Goal: Task Accomplishment & Management: Manage account settings

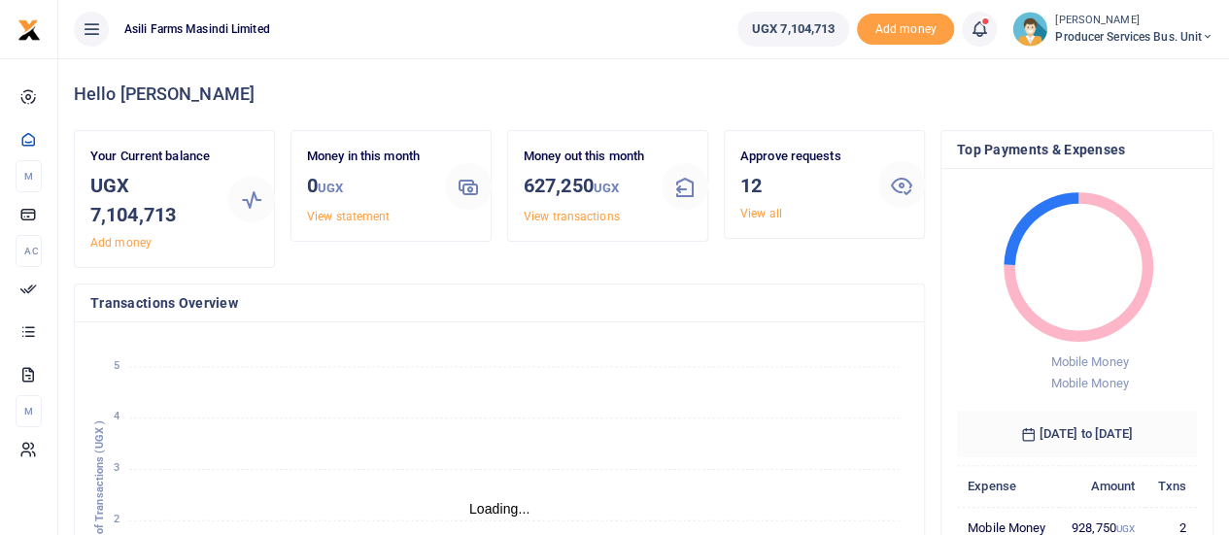
scroll to position [16, 16]
click at [742, 209] on link "View all" at bounding box center [761, 214] width 42 height 14
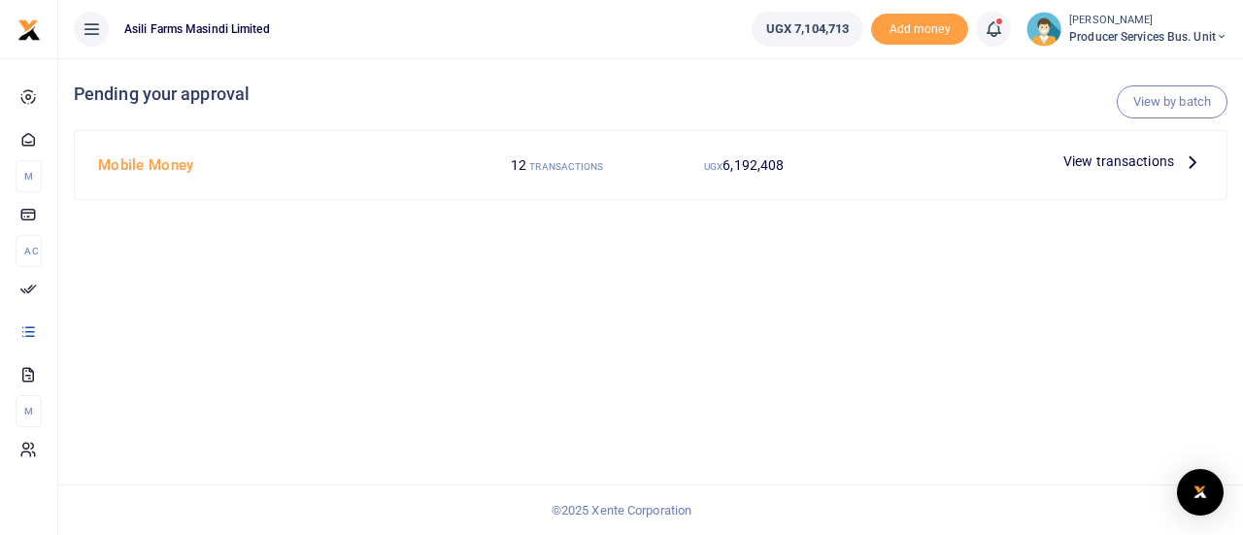
click at [1137, 155] on span "View transactions" at bounding box center [1119, 161] width 111 height 21
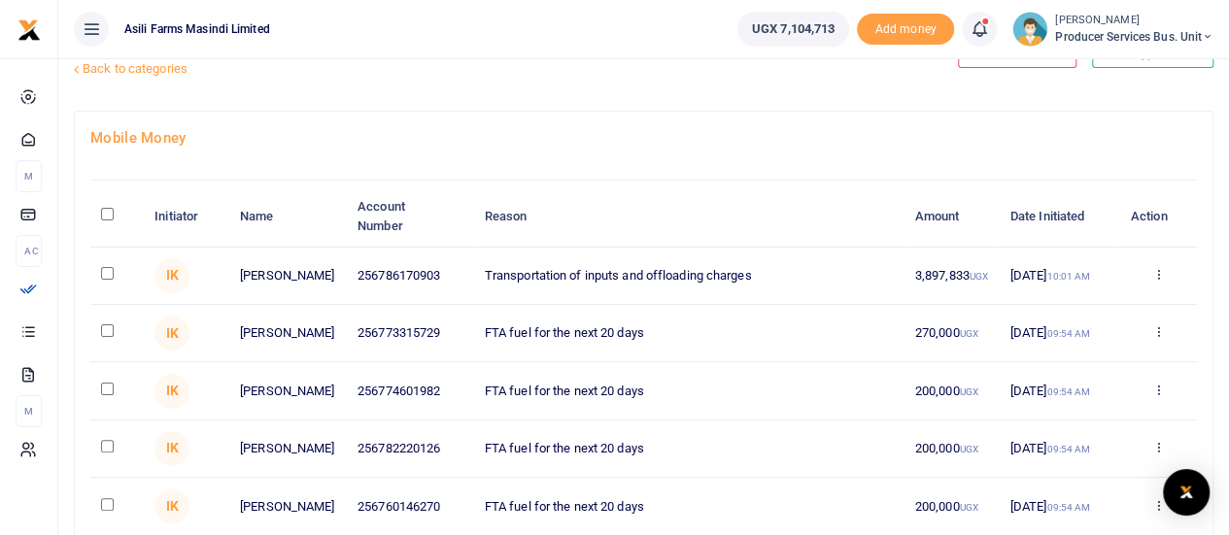
scroll to position [47, 0]
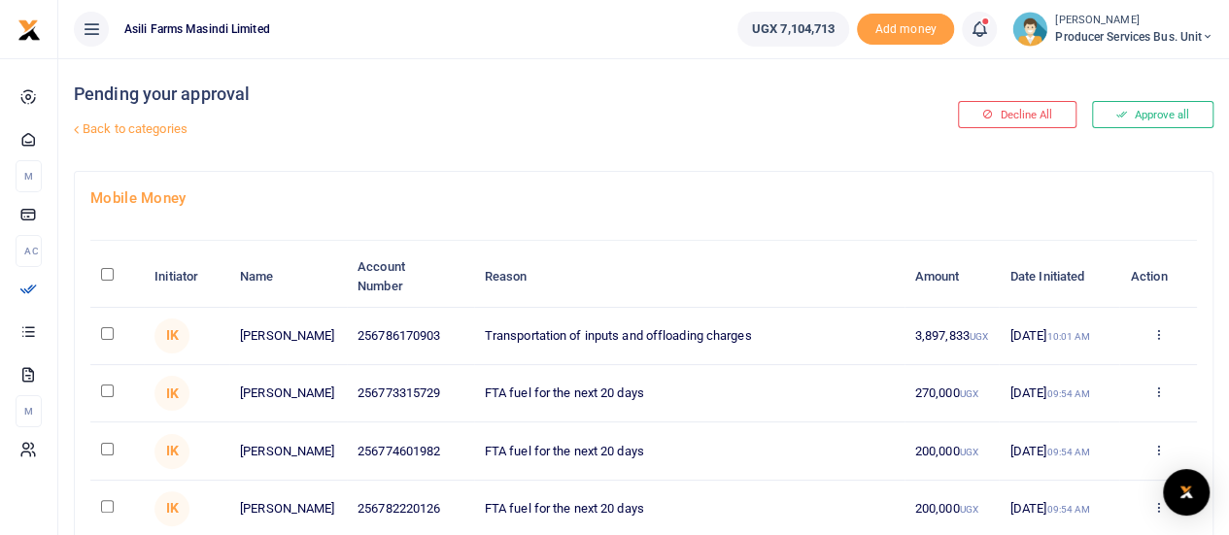
click at [107, 274] on input "\a \a : activate to sort column descending" at bounding box center [107, 274] width 13 height 13
checkbox input "true"
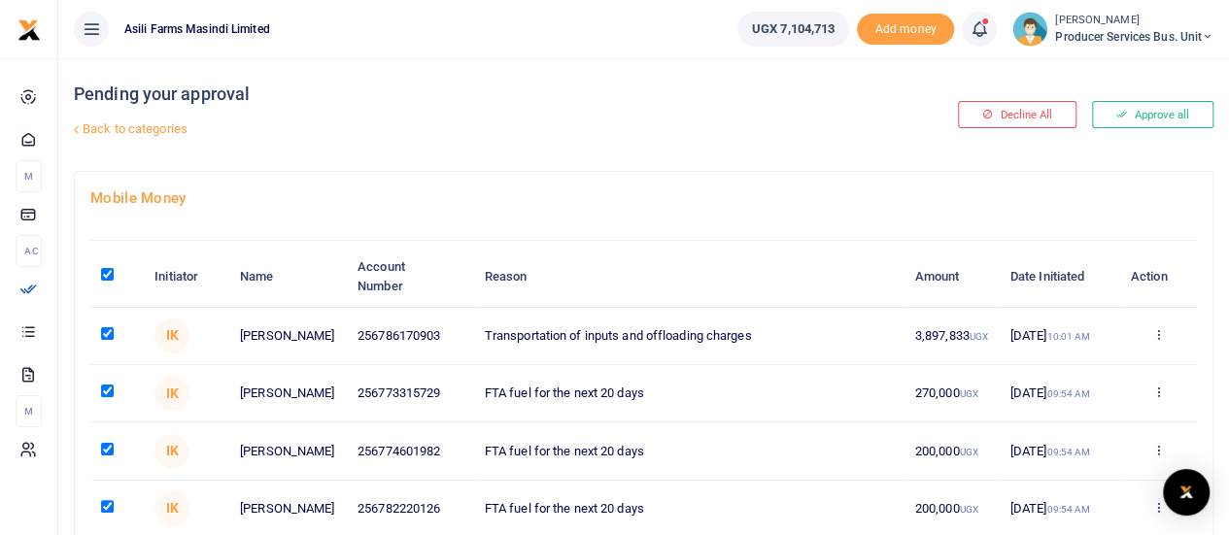
checkbox input "true"
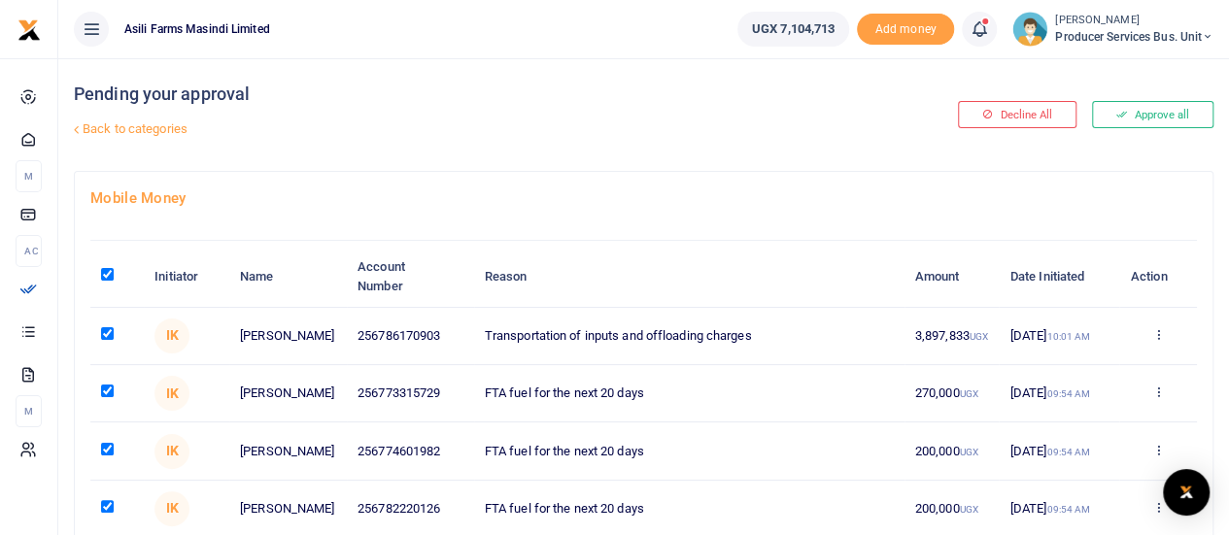
checkbox input "true"
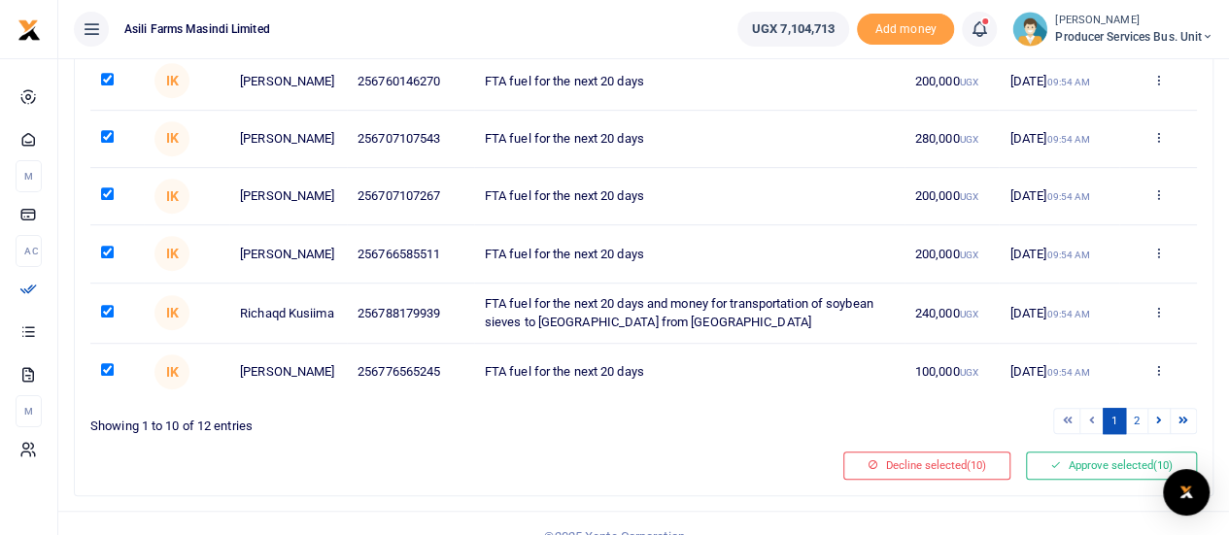
scroll to position [532, 0]
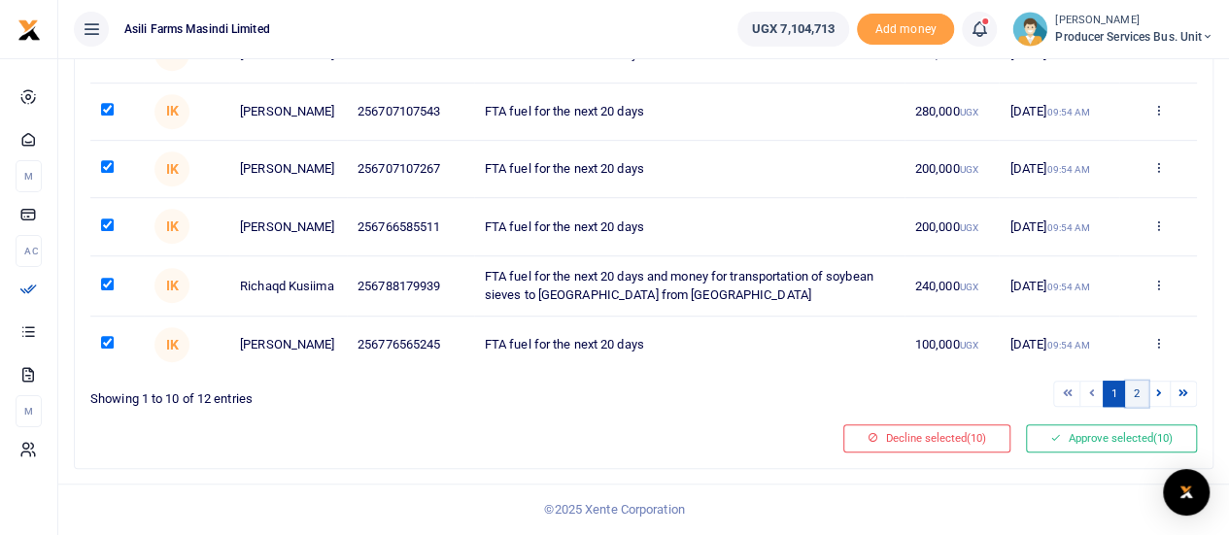
click at [1141, 394] on link "2" at bounding box center [1136, 394] width 23 height 26
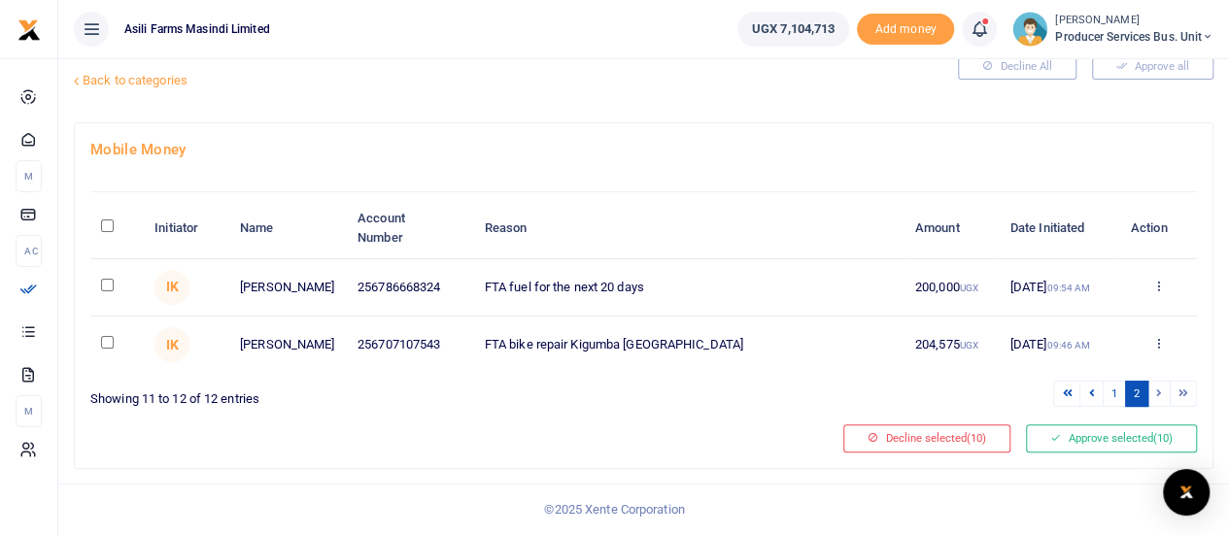
scroll to position [50, 0]
click at [109, 220] on input "\a \a : activate to sort column descending" at bounding box center [107, 226] width 13 height 13
checkbox input "true"
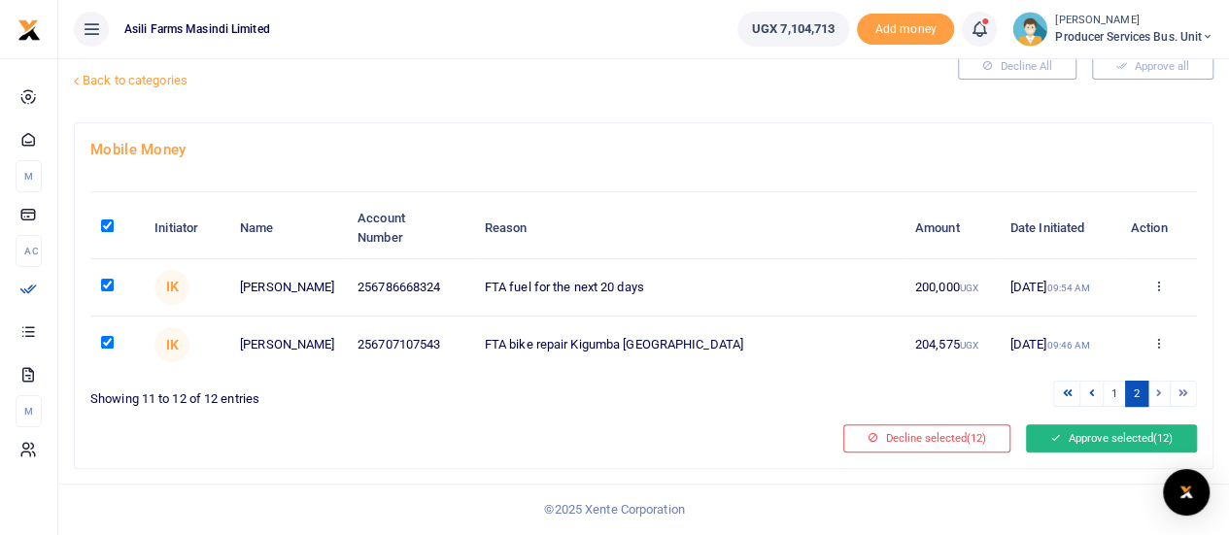
click at [1081, 439] on button "Approve selected (12)" at bounding box center [1111, 438] width 171 height 27
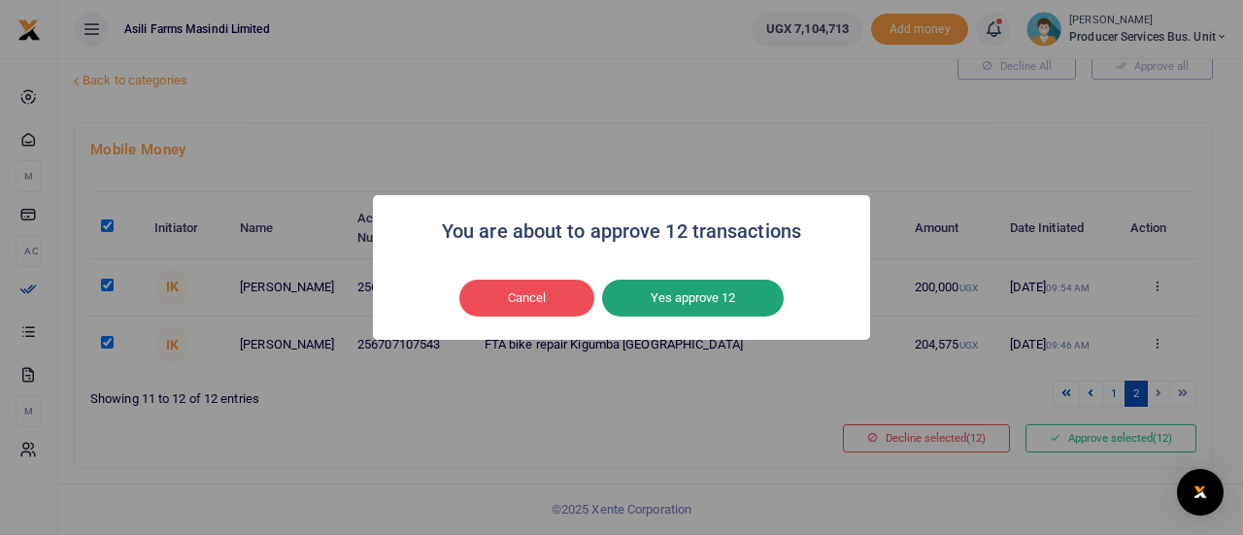
click at [694, 300] on button "Yes approve 12" at bounding box center [693, 298] width 182 height 37
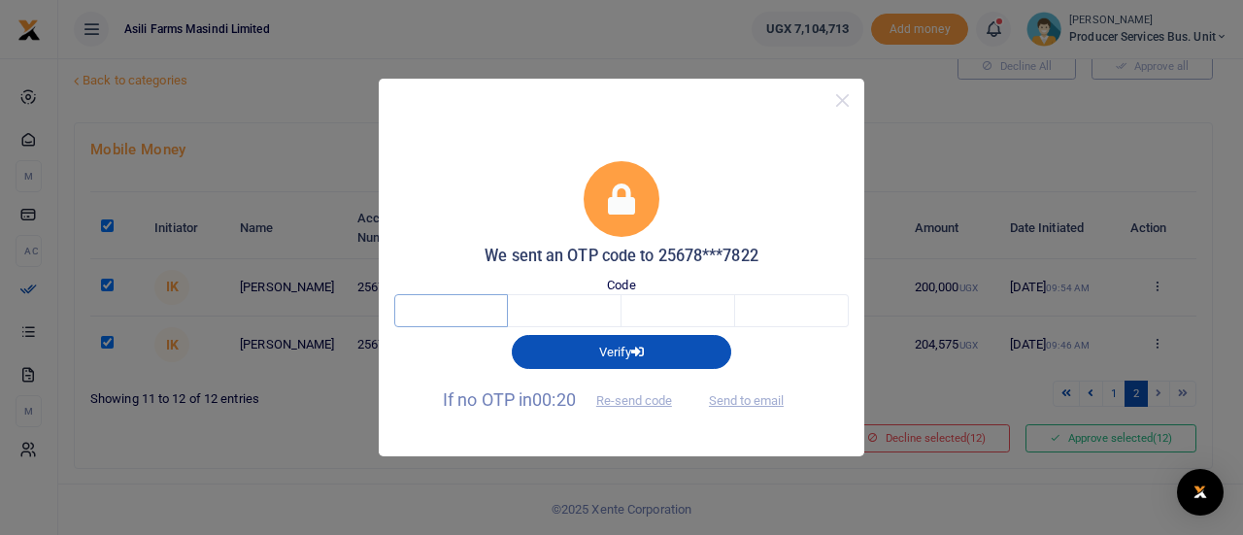
click at [464, 317] on input "text" at bounding box center [451, 310] width 114 height 33
type input "3"
type input "0"
type input "1"
